Goal: Transaction & Acquisition: Purchase product/service

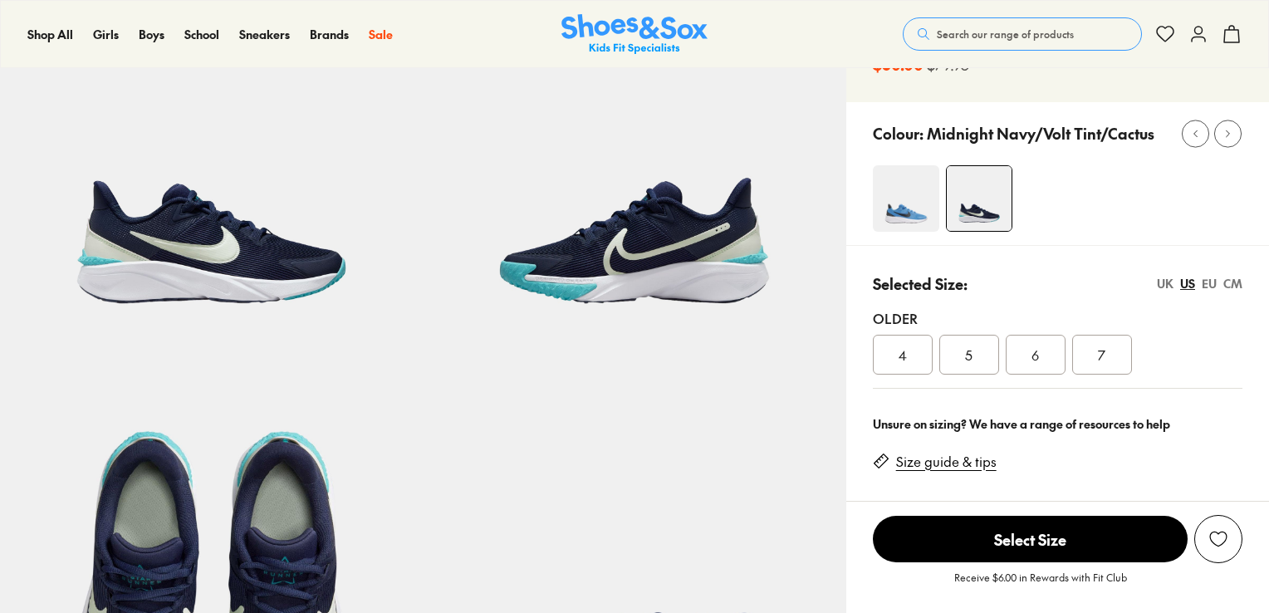
select select "*"
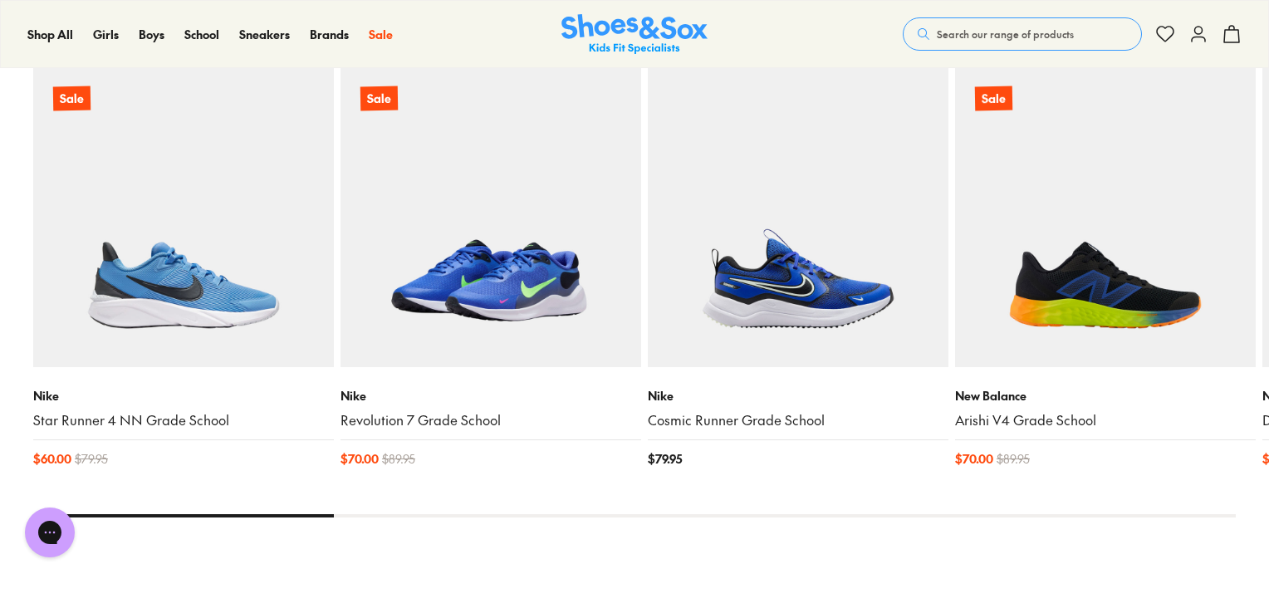
scroll to position [1661, 0]
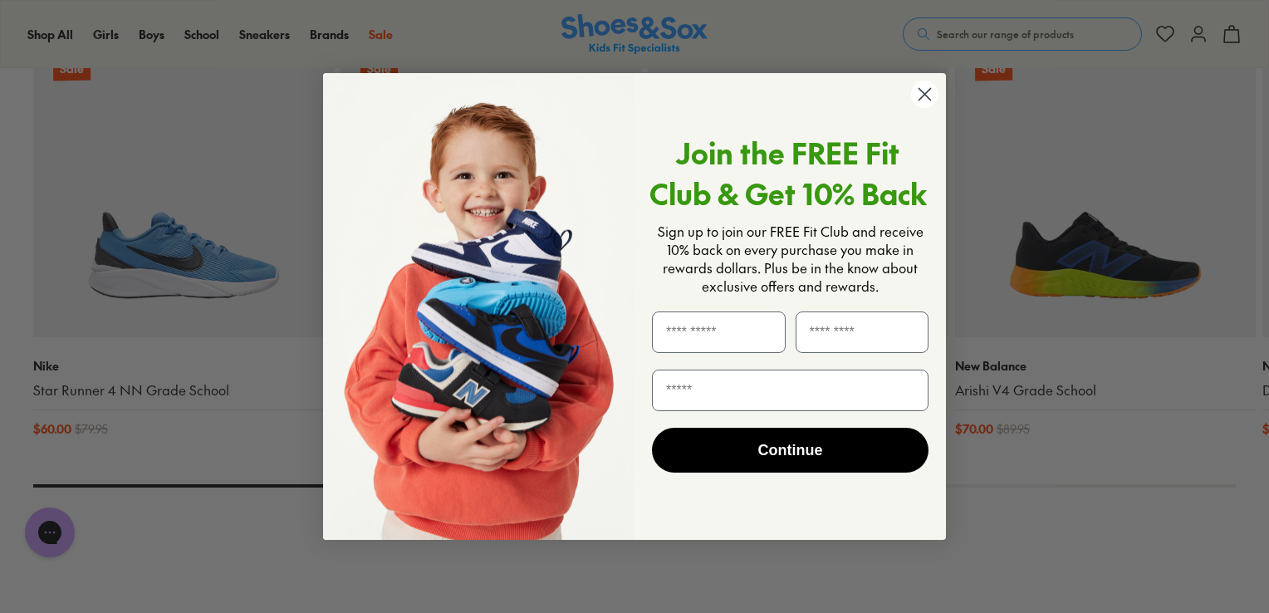
click at [928, 101] on circle "Close dialog" at bounding box center [924, 94] width 27 height 27
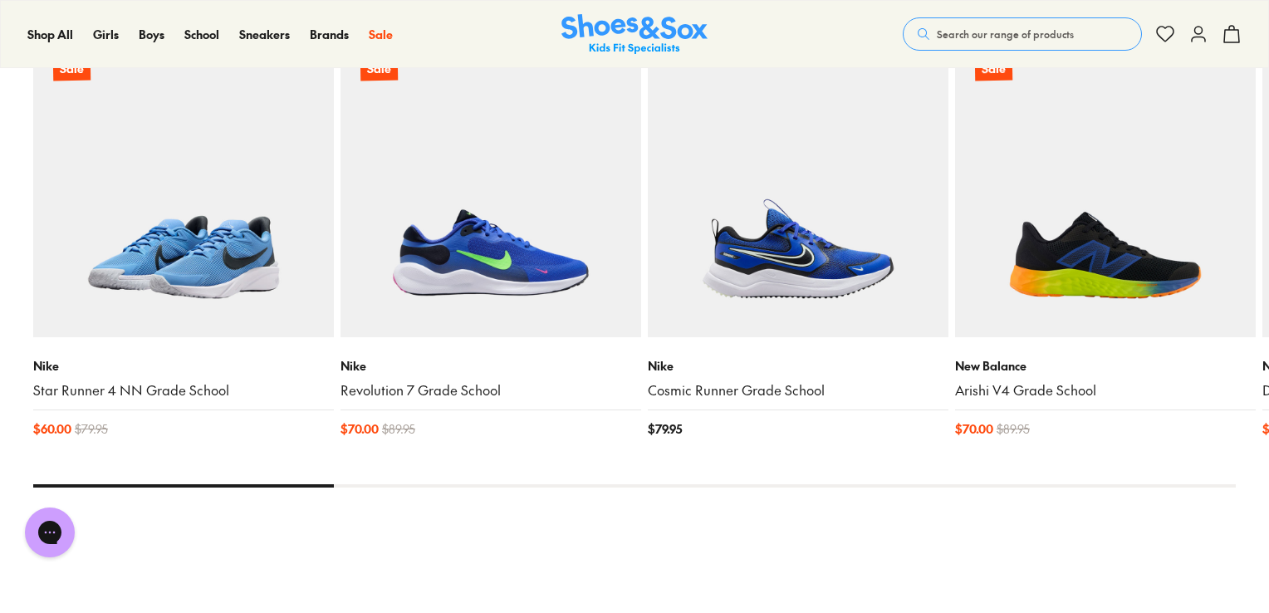
click at [185, 287] on img at bounding box center [183, 187] width 301 height 301
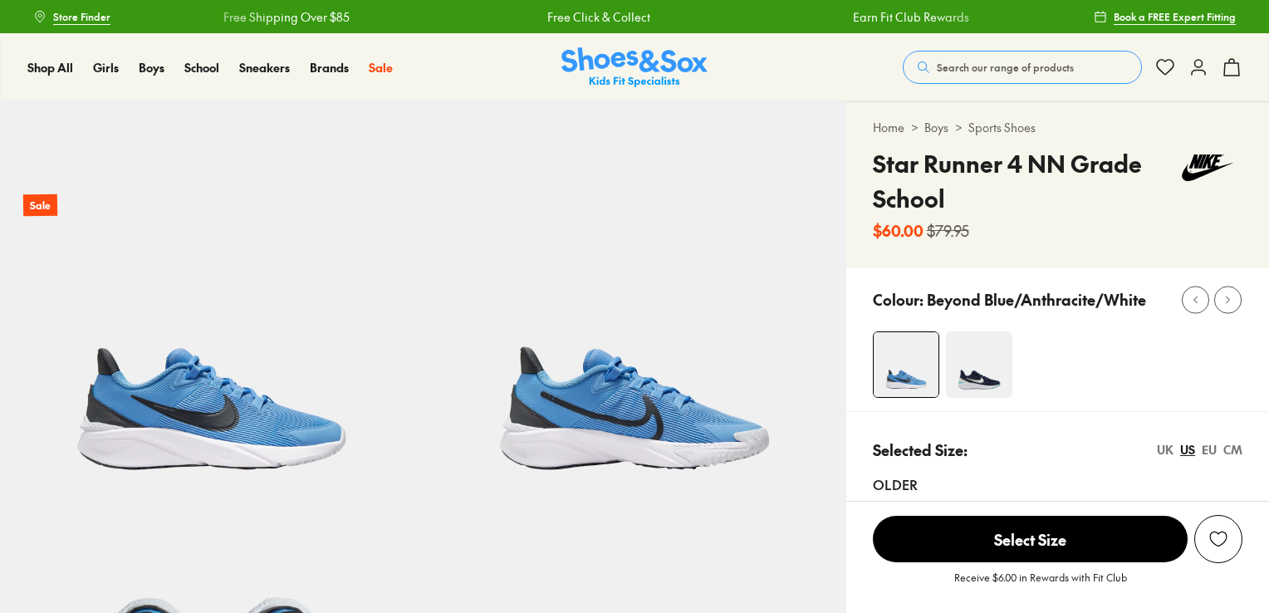
select select "*"
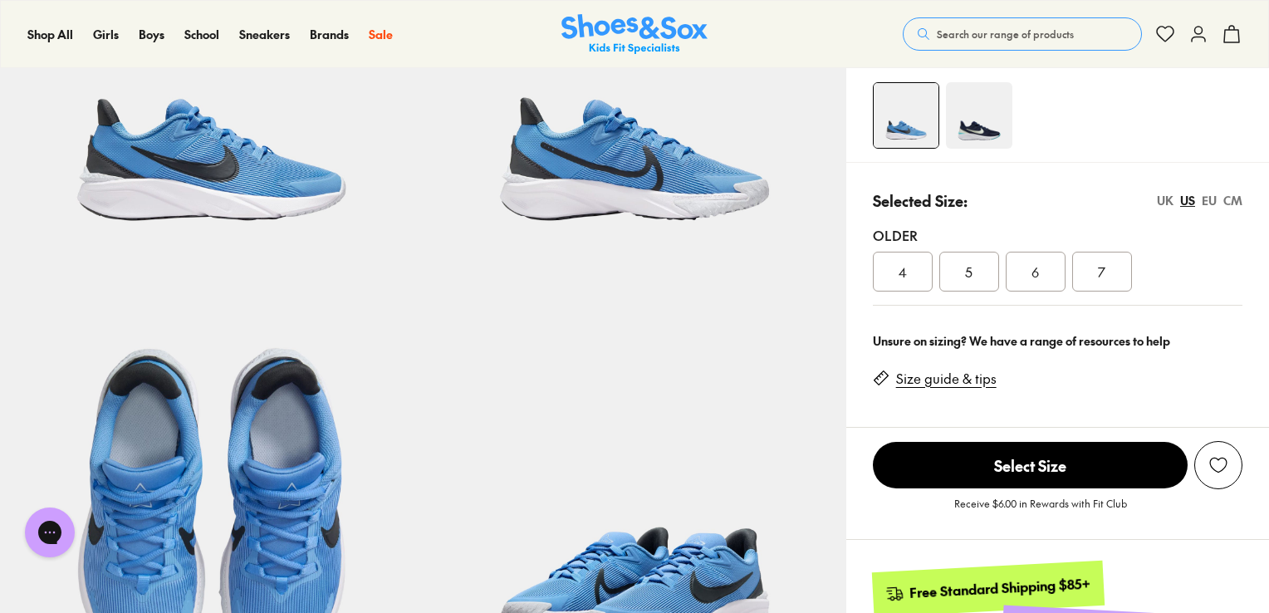
scroll to position [332, 0]
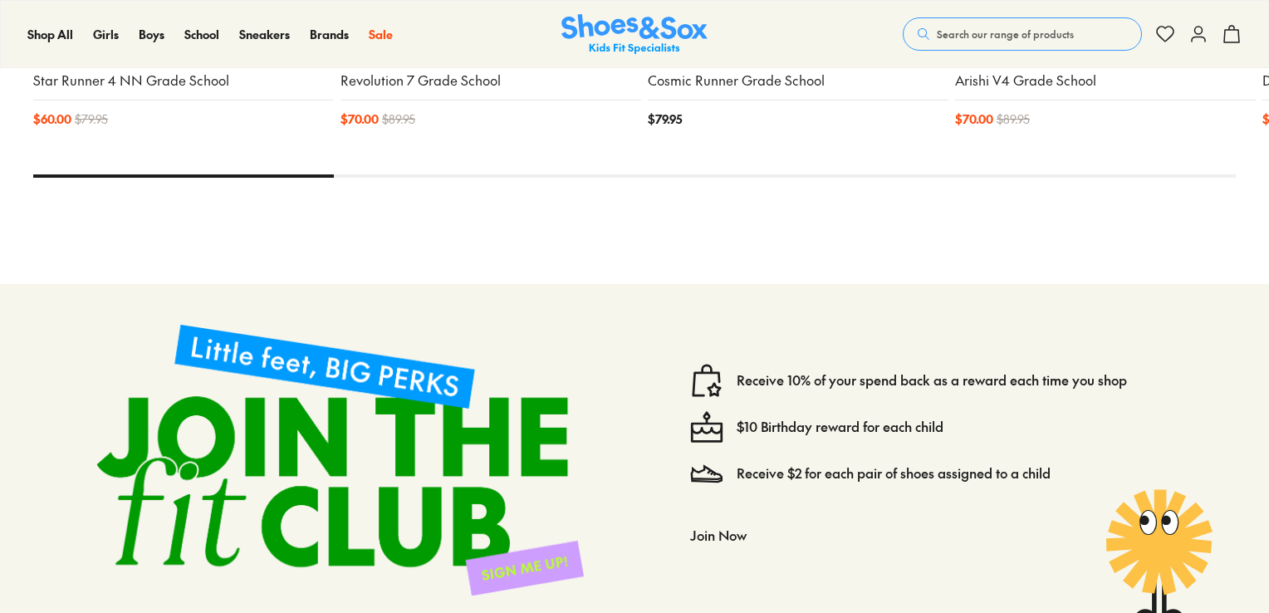
select select "*"
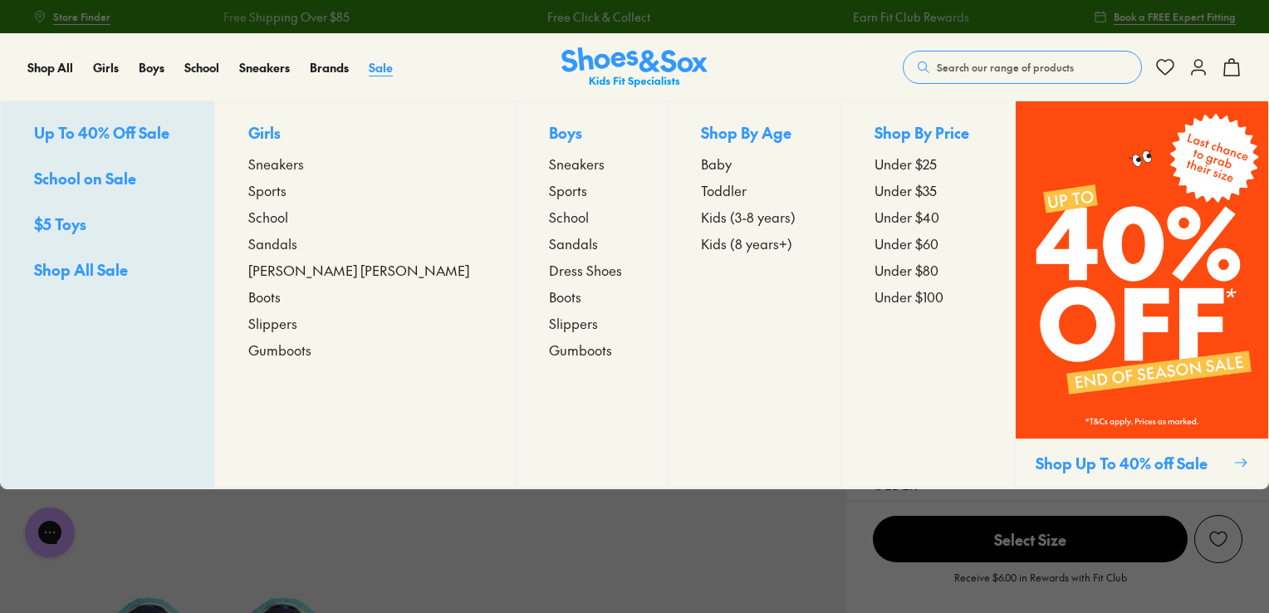
click at [382, 62] on span "Sale" at bounding box center [381, 67] width 24 height 17
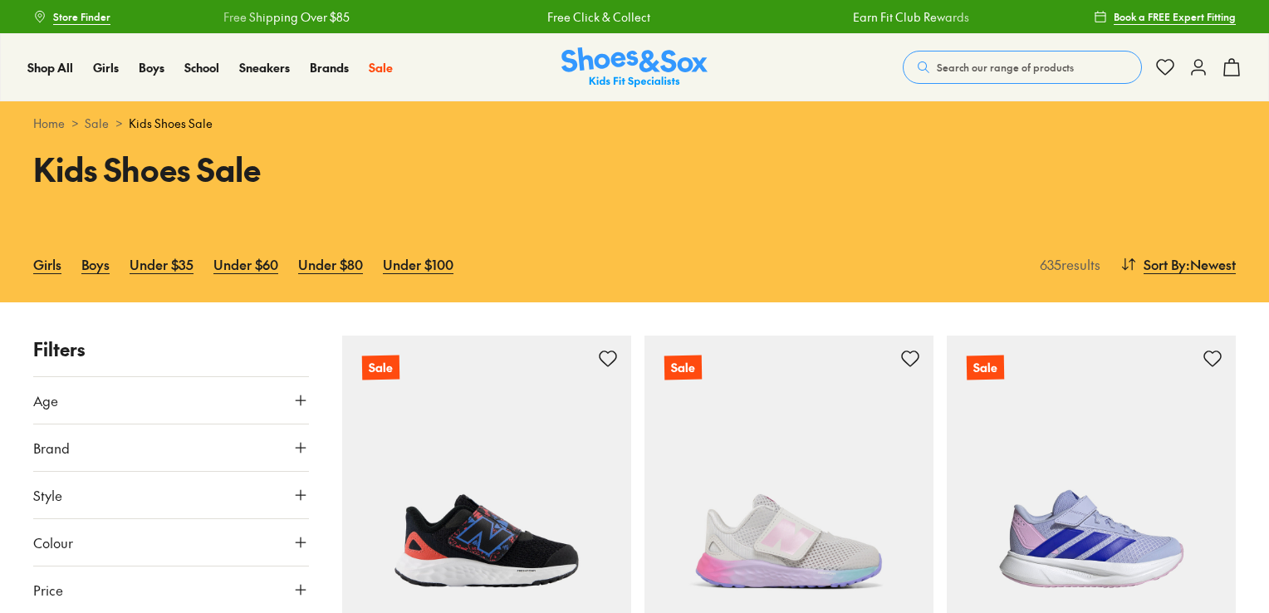
click at [256, 267] on link "Under $60" at bounding box center [245, 264] width 65 height 37
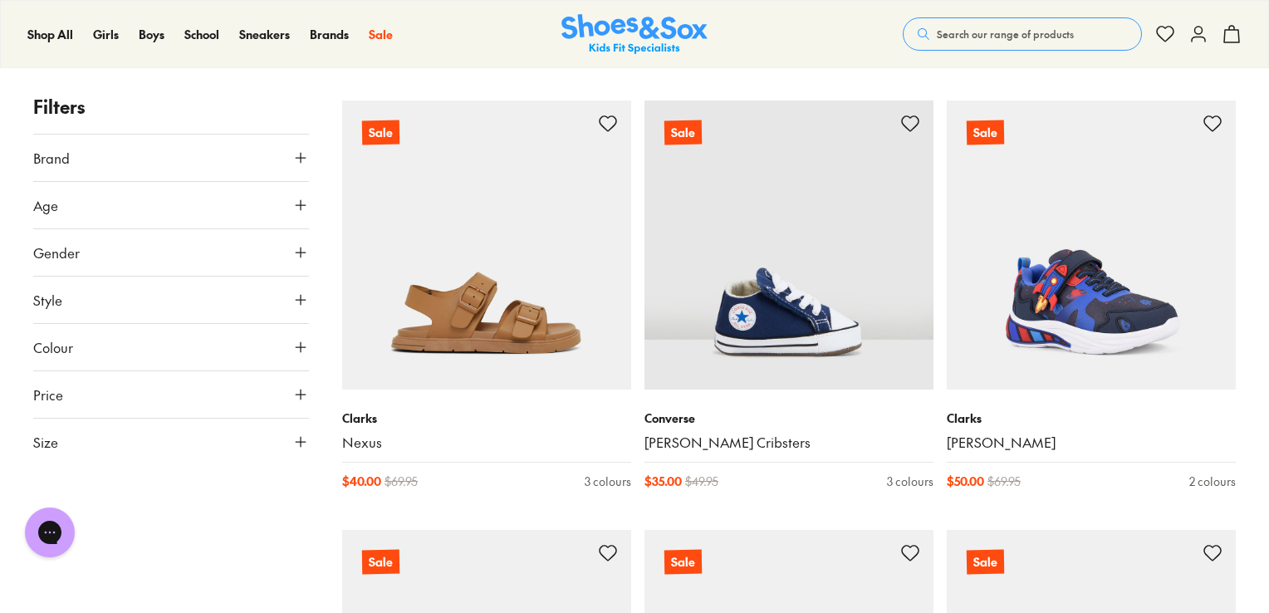
click at [89, 209] on button "Age" at bounding box center [171, 205] width 276 height 47
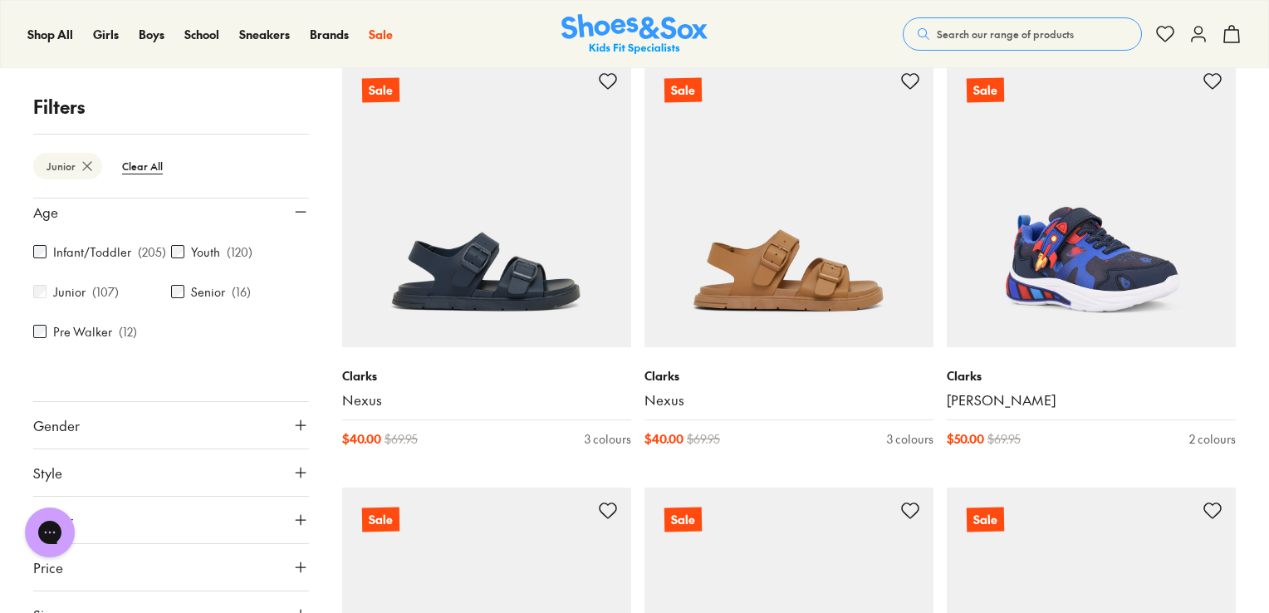
scroll to position [81, 0]
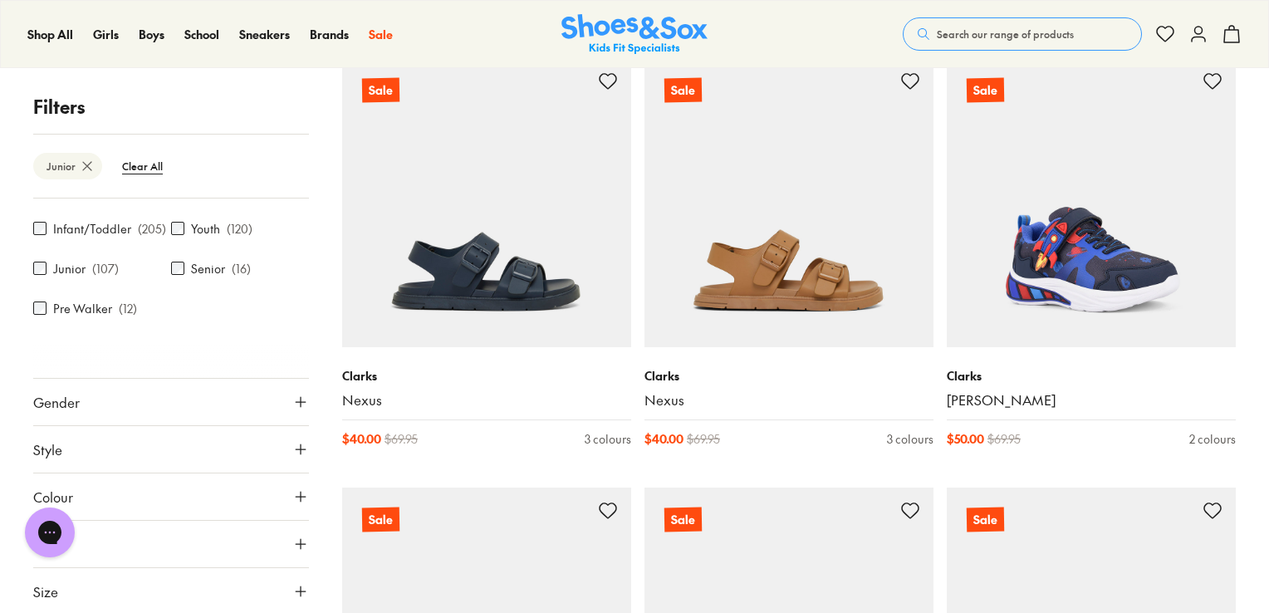
click at [116, 415] on button "Gender" at bounding box center [171, 402] width 276 height 47
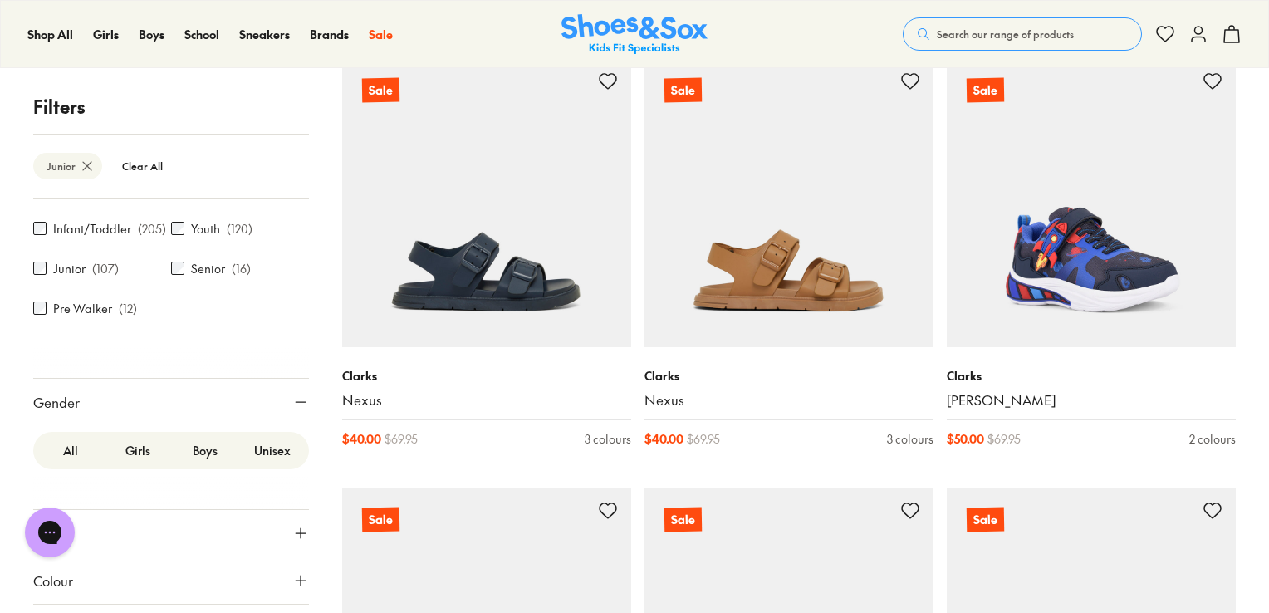
click at [206, 454] on label "Boys" at bounding box center [204, 450] width 67 height 31
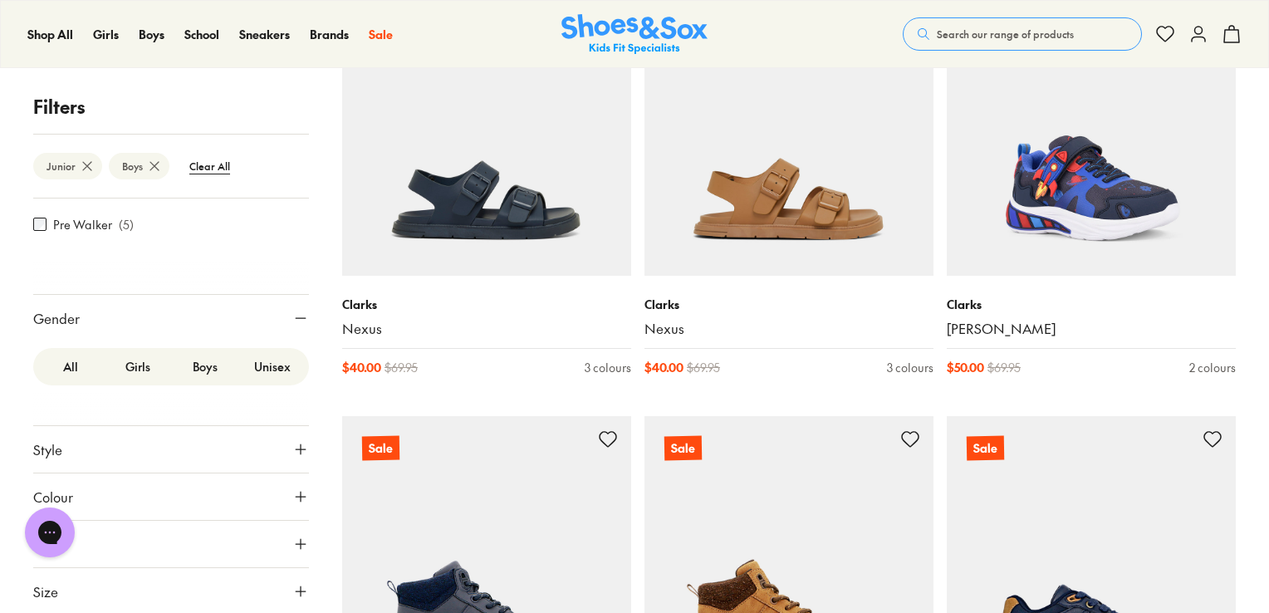
scroll to position [361, 0]
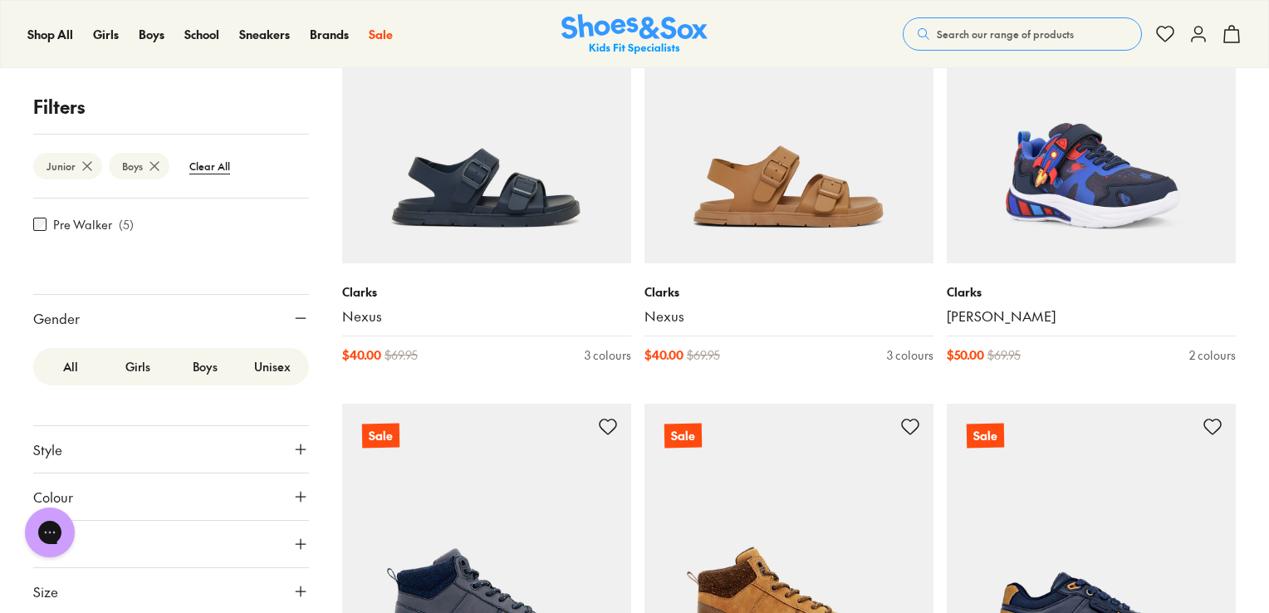
click at [164, 447] on button "Style" at bounding box center [171, 449] width 276 height 47
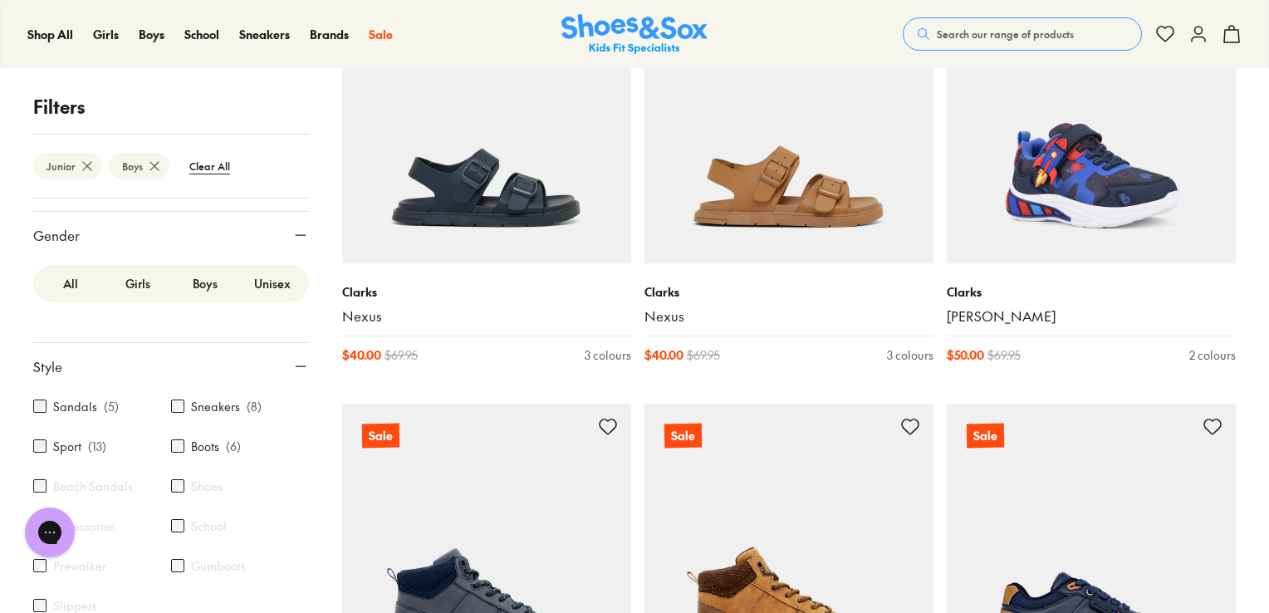
scroll to position [331, 0]
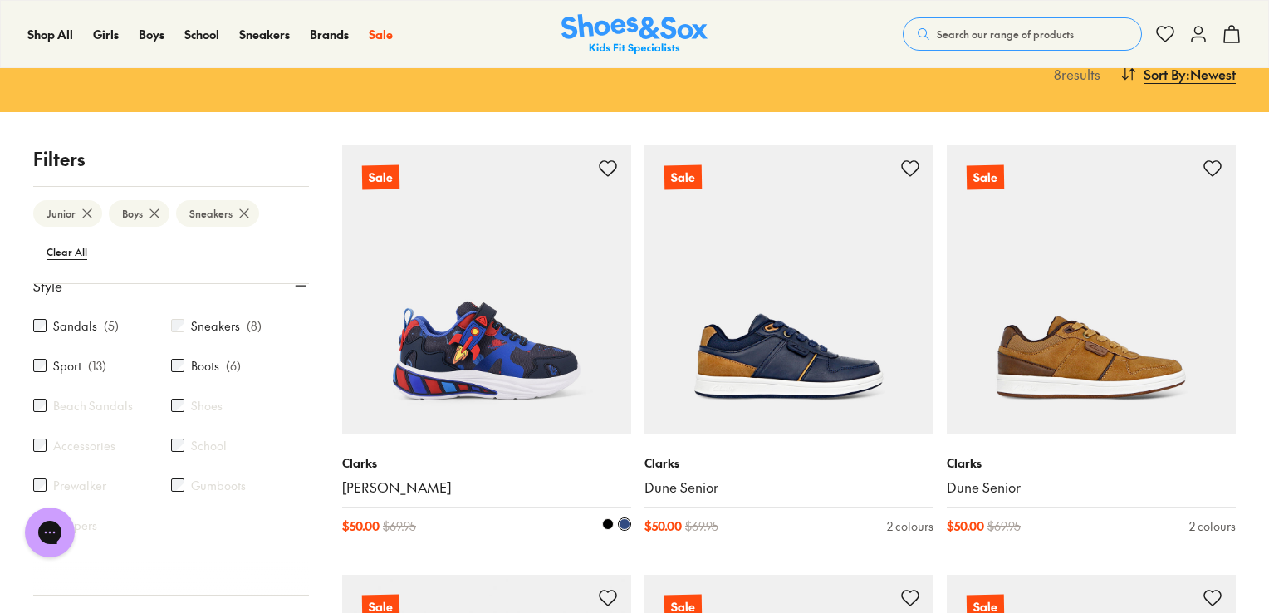
scroll to position [356, 0]
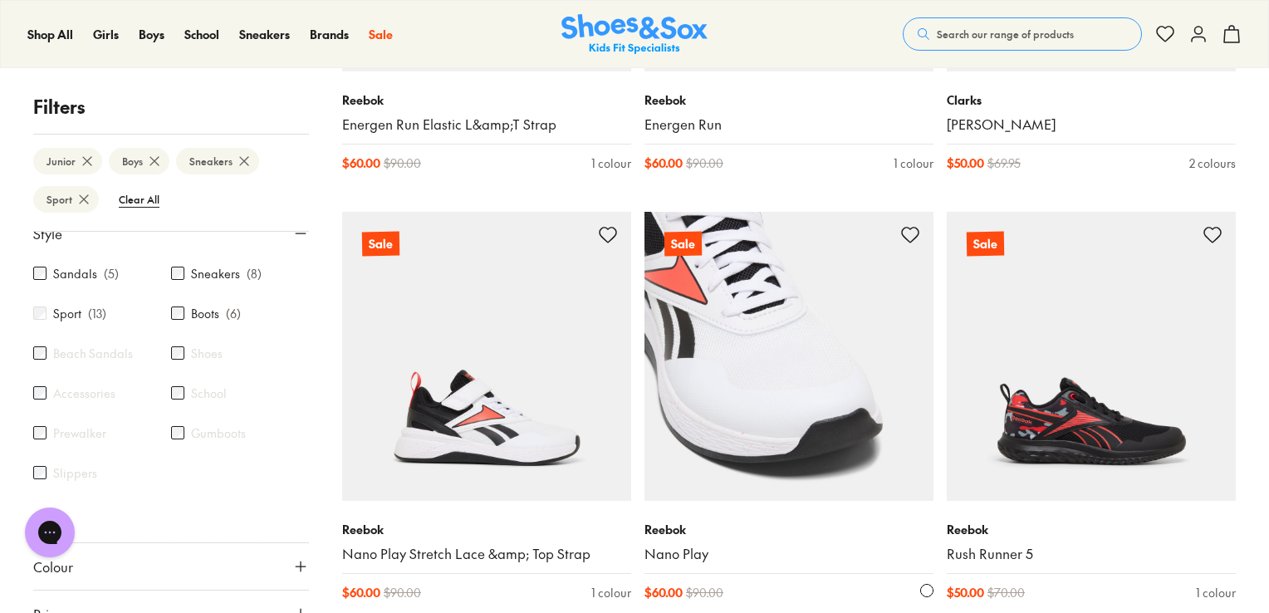
scroll to position [997, 0]
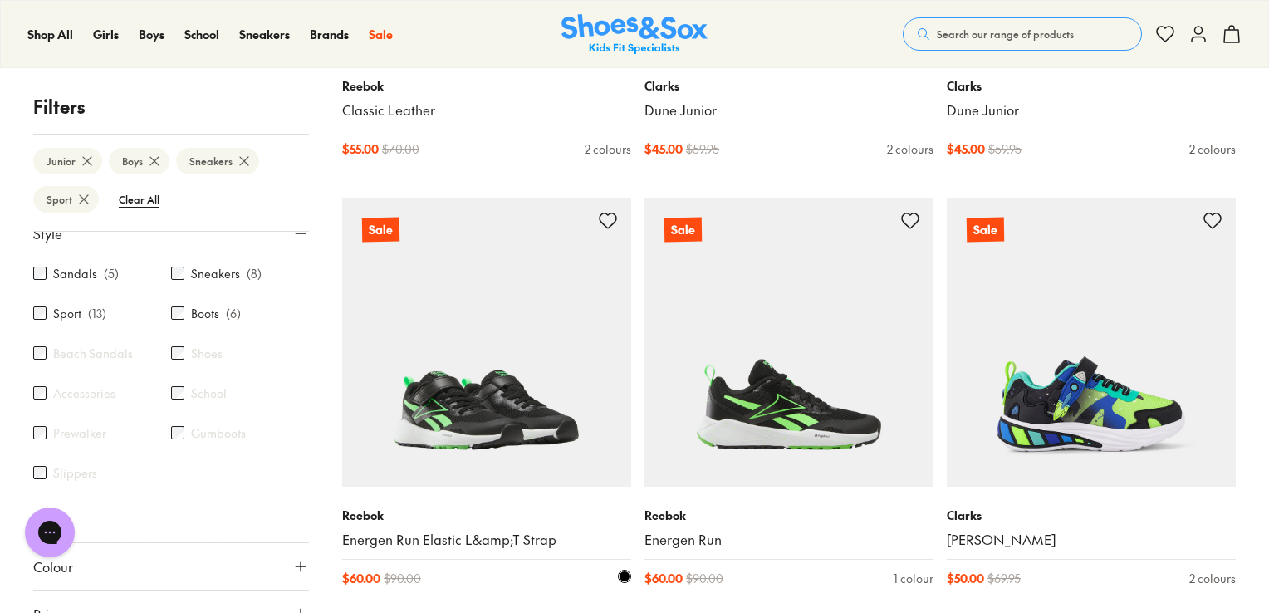
click at [487, 419] on img at bounding box center [486, 342] width 289 height 289
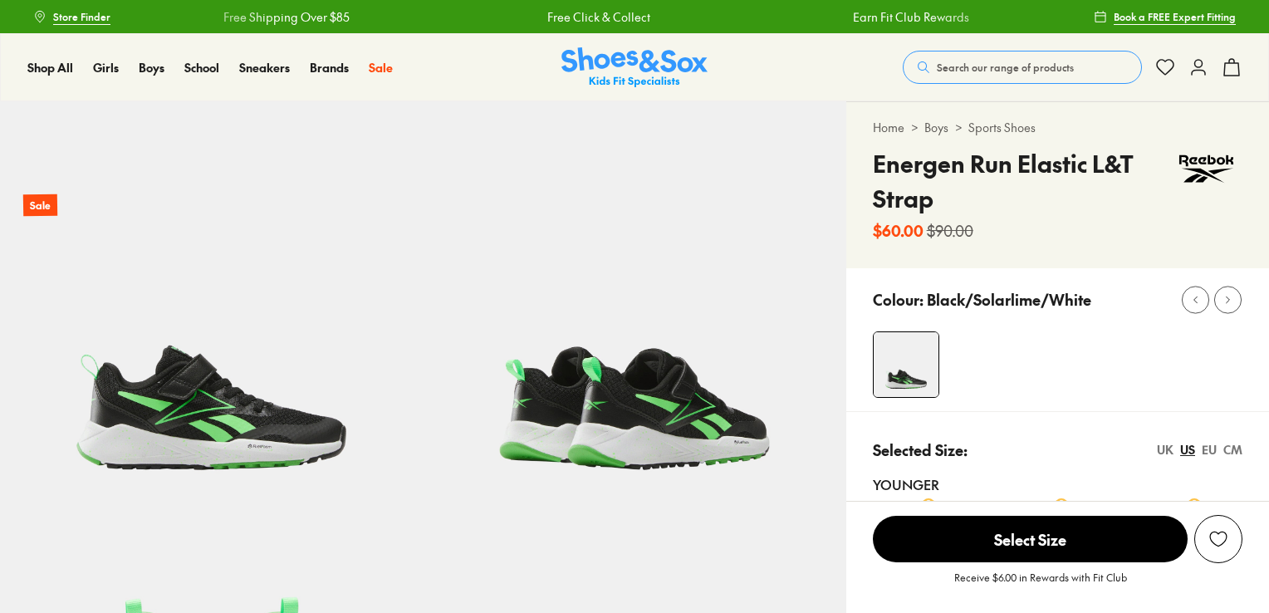
select select "*"
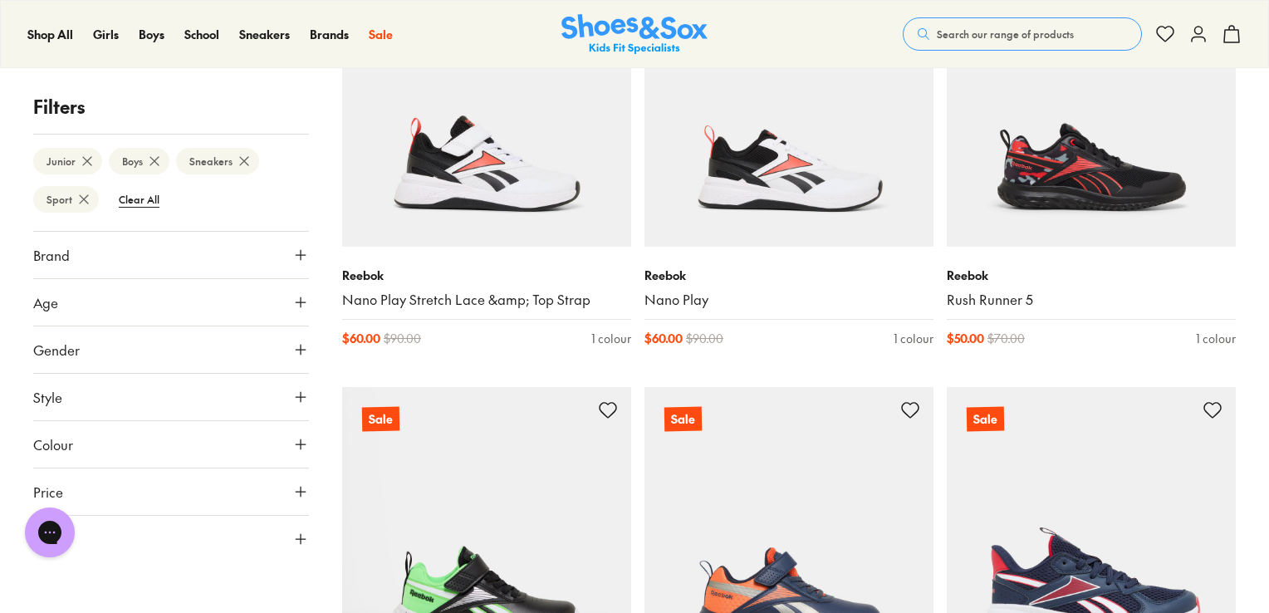
scroll to position [1571, 0]
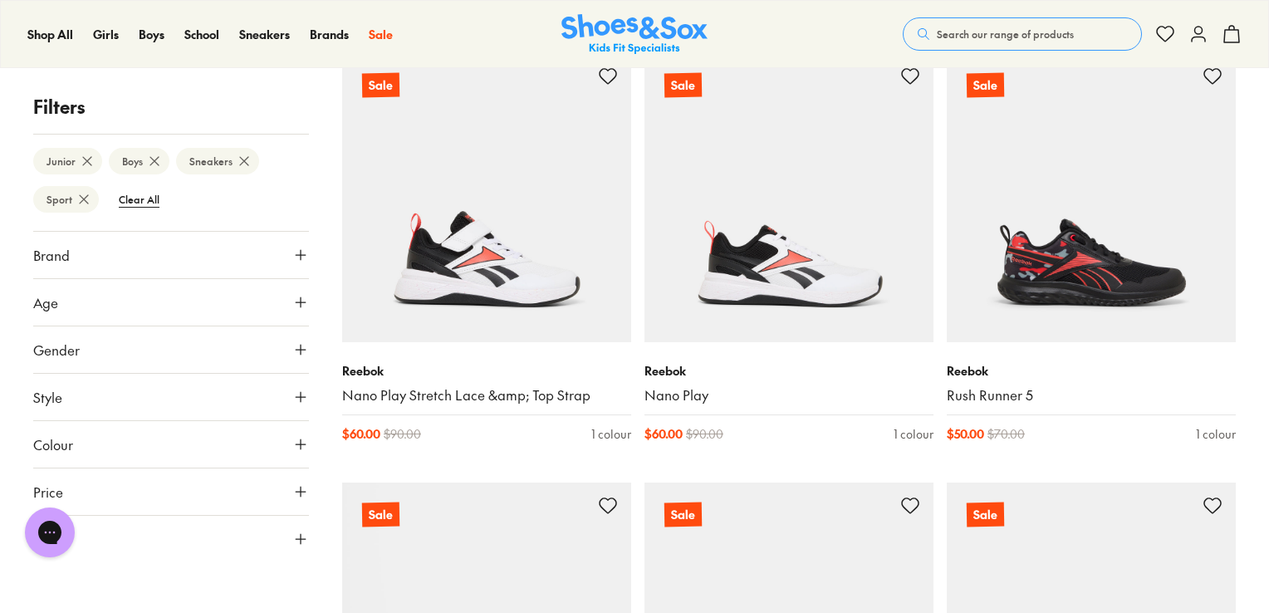
click at [81, 165] on icon at bounding box center [87, 161] width 17 height 17
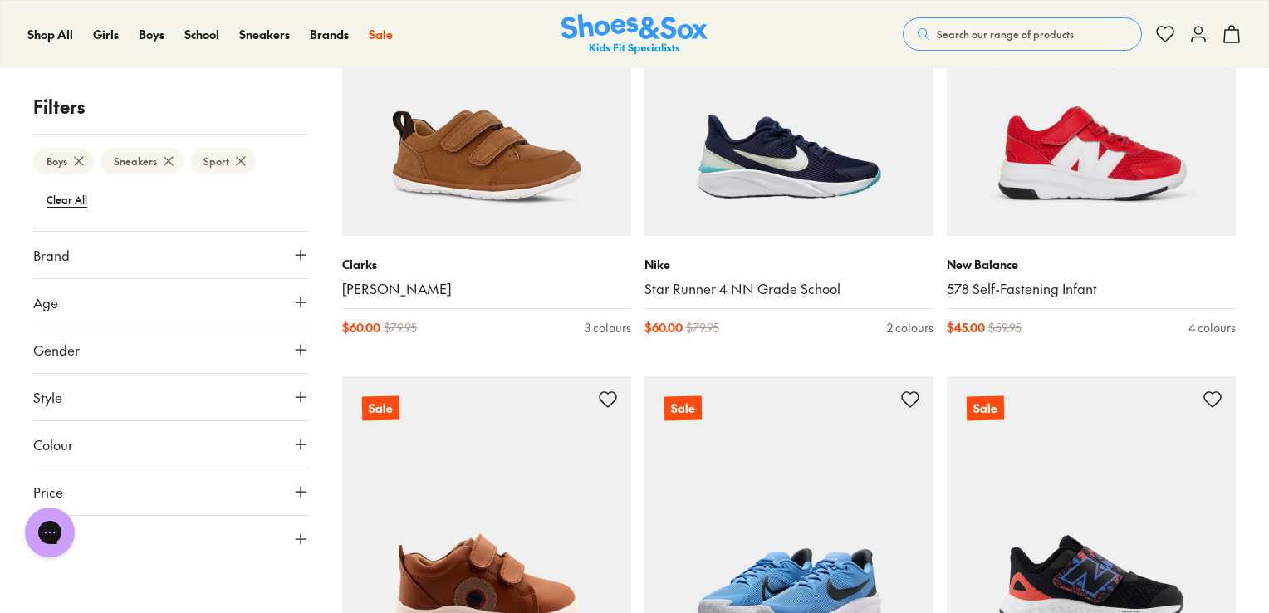
scroll to position [801, 0]
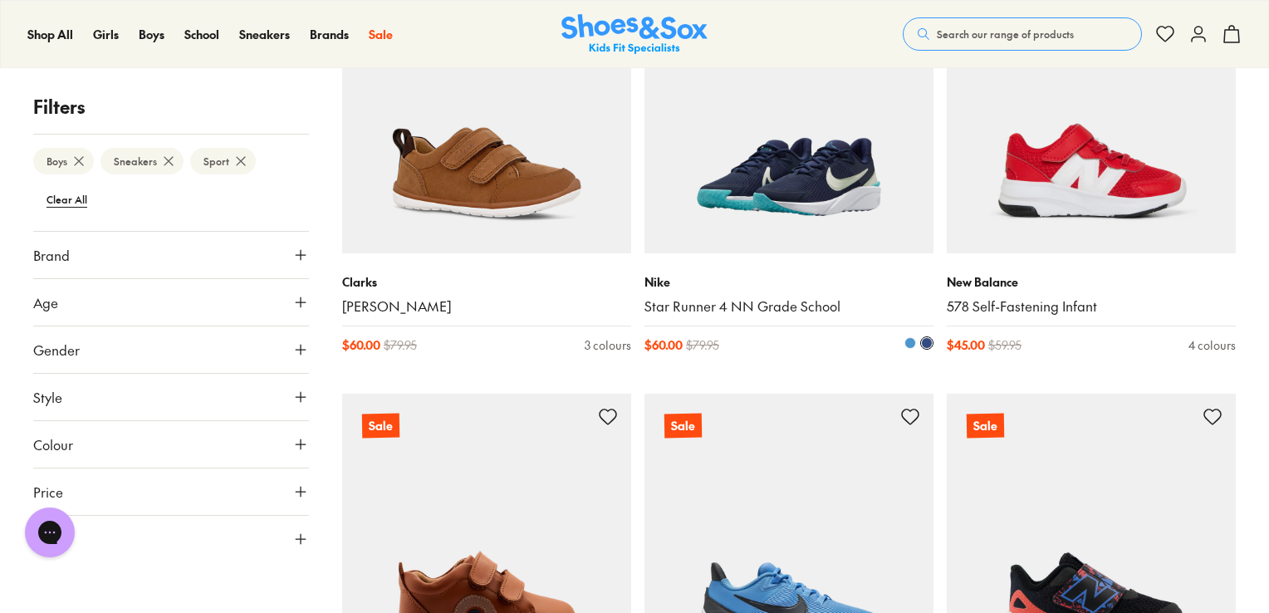
click at [811, 200] on img at bounding box center [789, 108] width 289 height 289
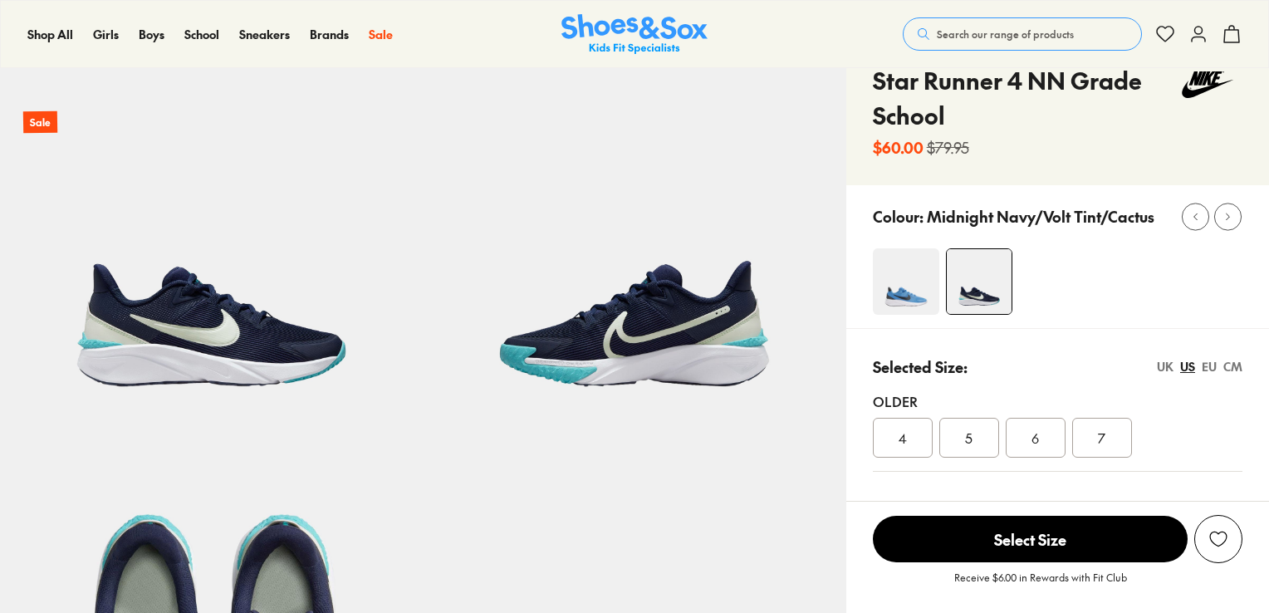
select select "*"
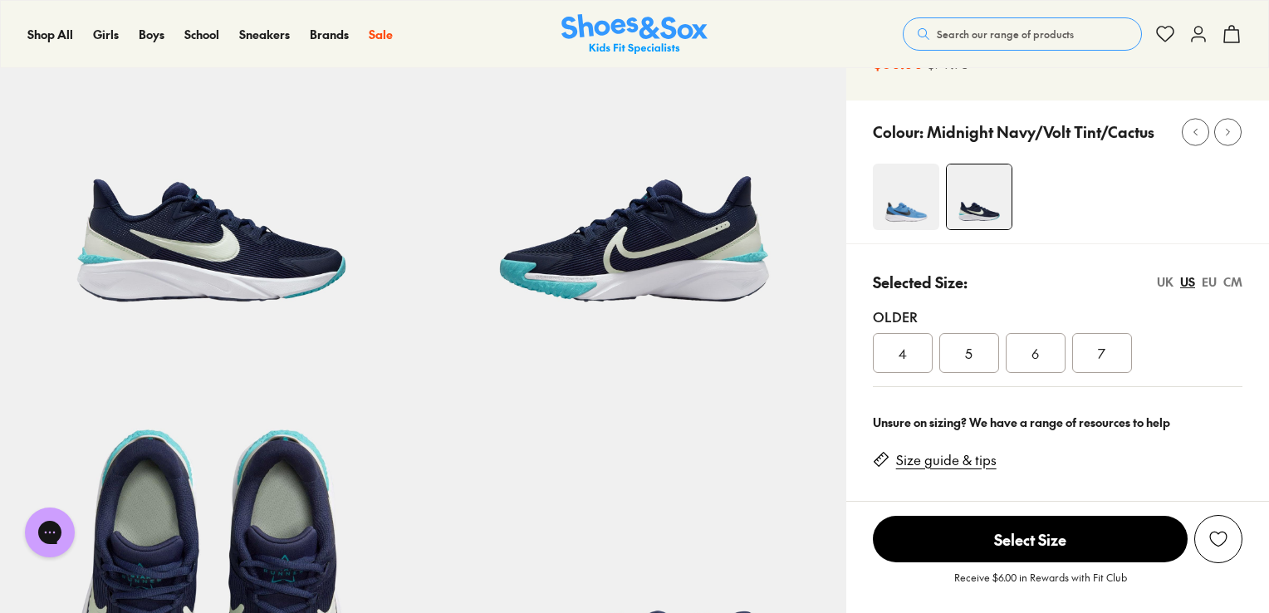
scroll to position [83, 0]
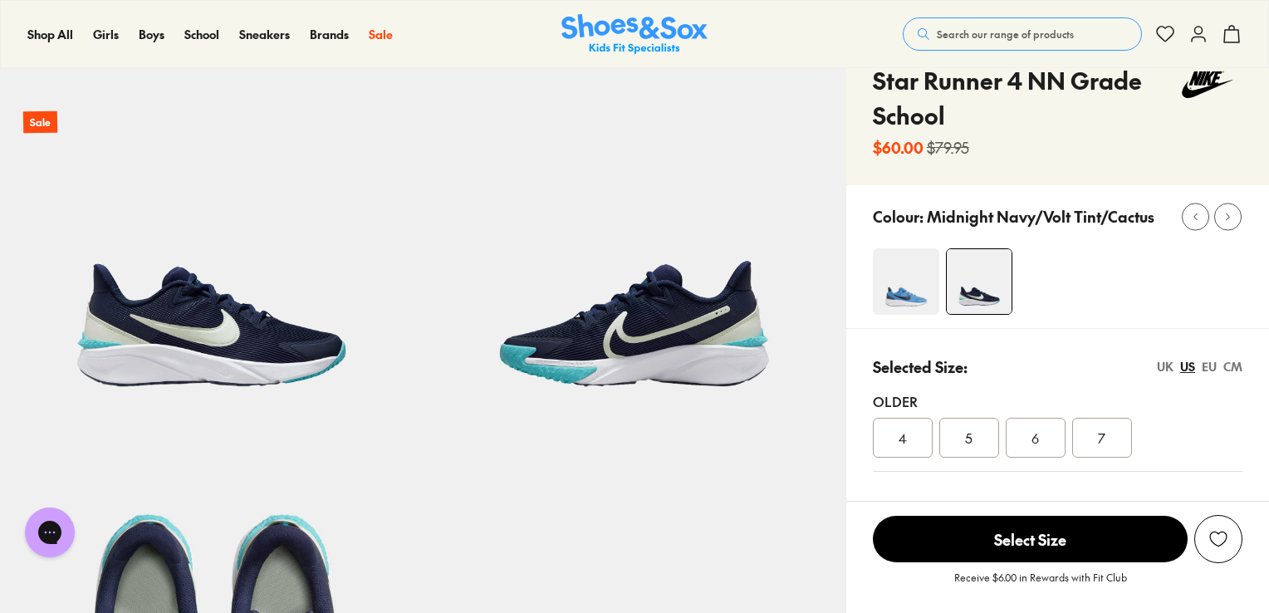
click at [914, 299] on img at bounding box center [906, 281] width 66 height 66
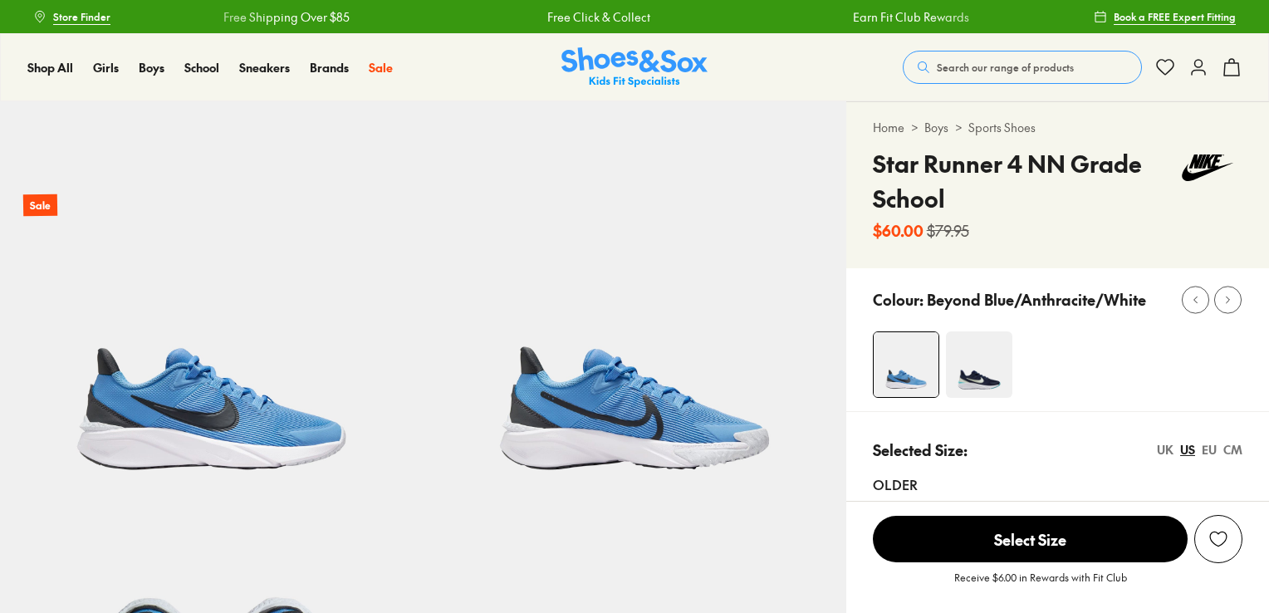
click at [980, 370] on img at bounding box center [979, 364] width 66 height 66
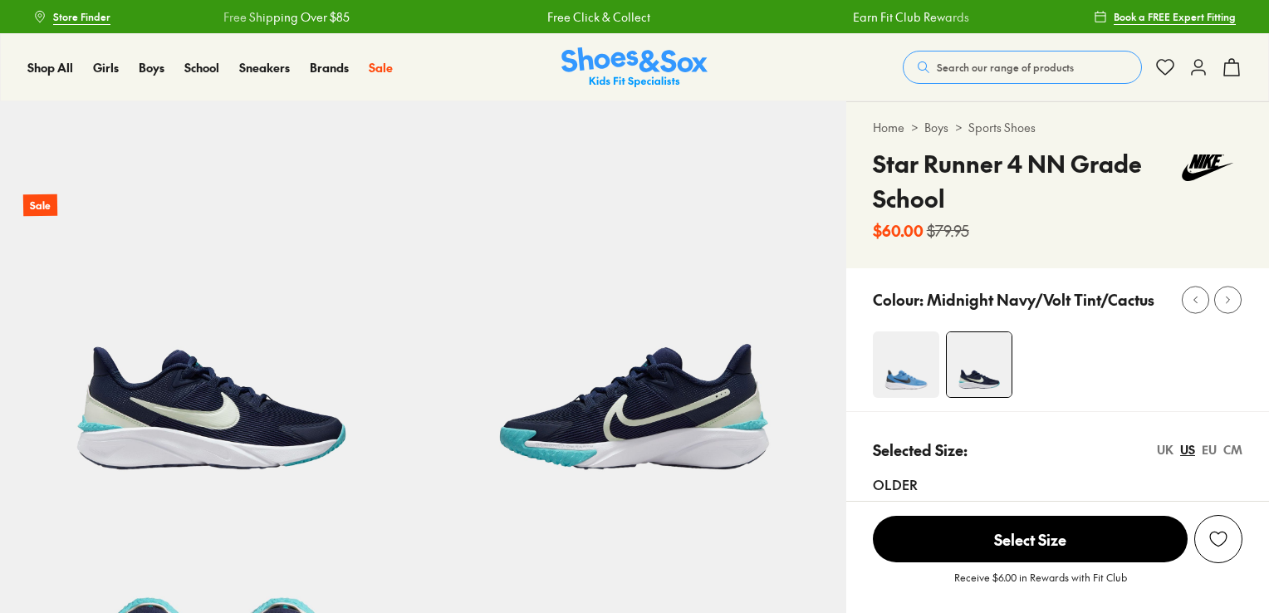
select select "*"
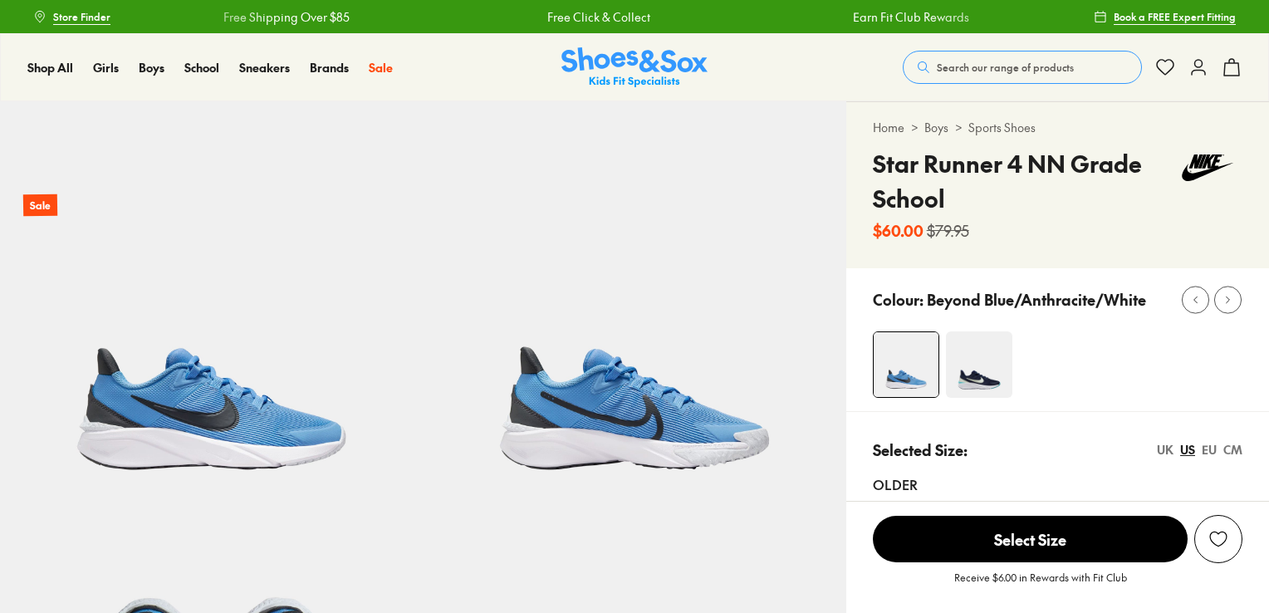
select select "*"
